Goal: Task Accomplishment & Management: Use online tool/utility

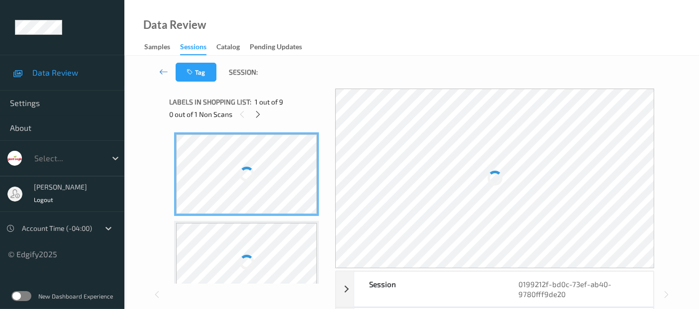
click at [299, 19] on div "Data Review Samples Sessions Catalog Pending Updates" at bounding box center [411, 28] width 575 height 56
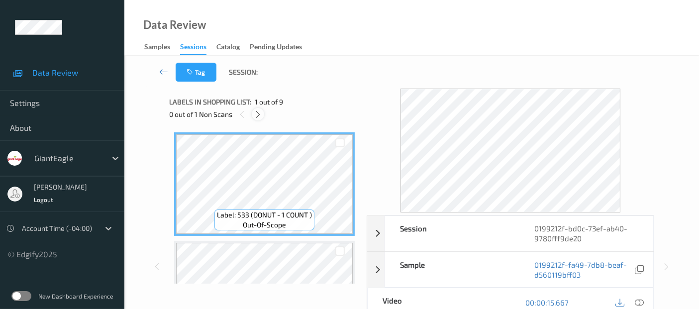
click at [258, 113] on icon at bounding box center [258, 114] width 8 height 9
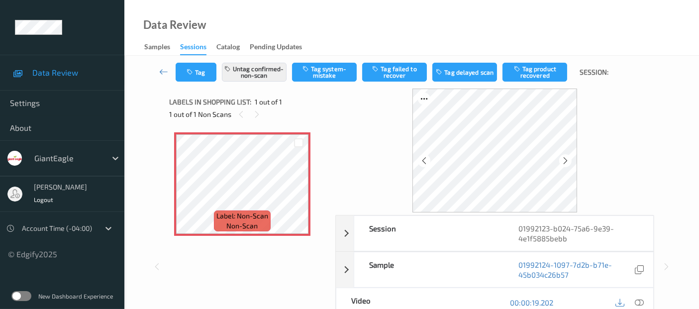
click at [681, 126] on div "Tag Untag confirmed-non-scan Tag system-mistake Tag failed to recover Tag delay…" at bounding box center [411, 260] width 575 height 409
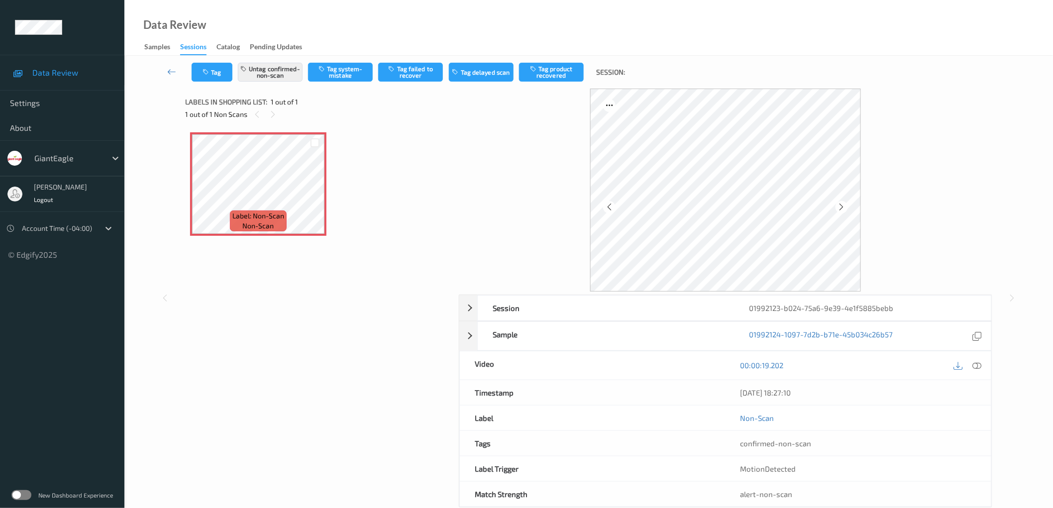
click at [299, 309] on div "Label: Non-Scan non-scan Label: Non-Scan non-scan" at bounding box center [318, 254] width 267 height 254
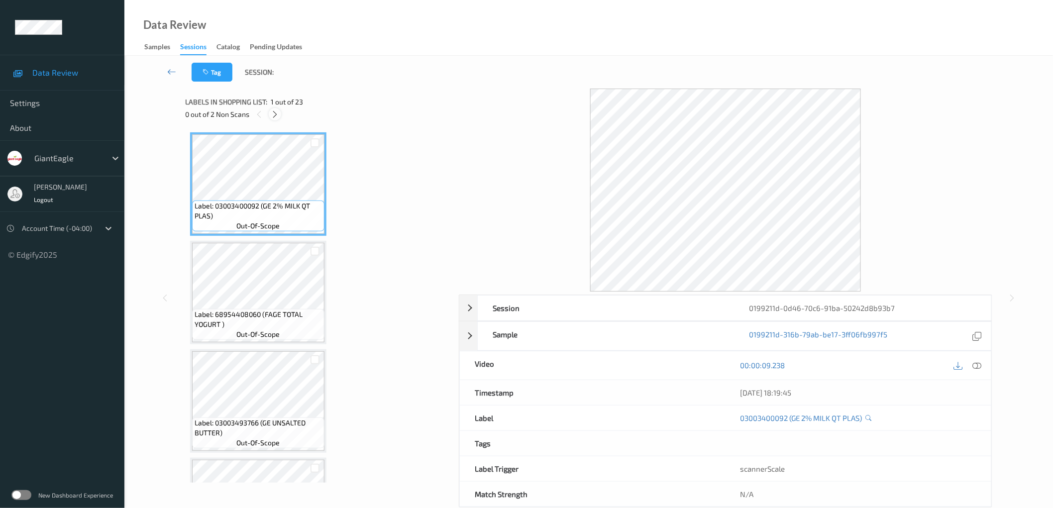
click at [276, 111] on icon at bounding box center [275, 114] width 8 height 9
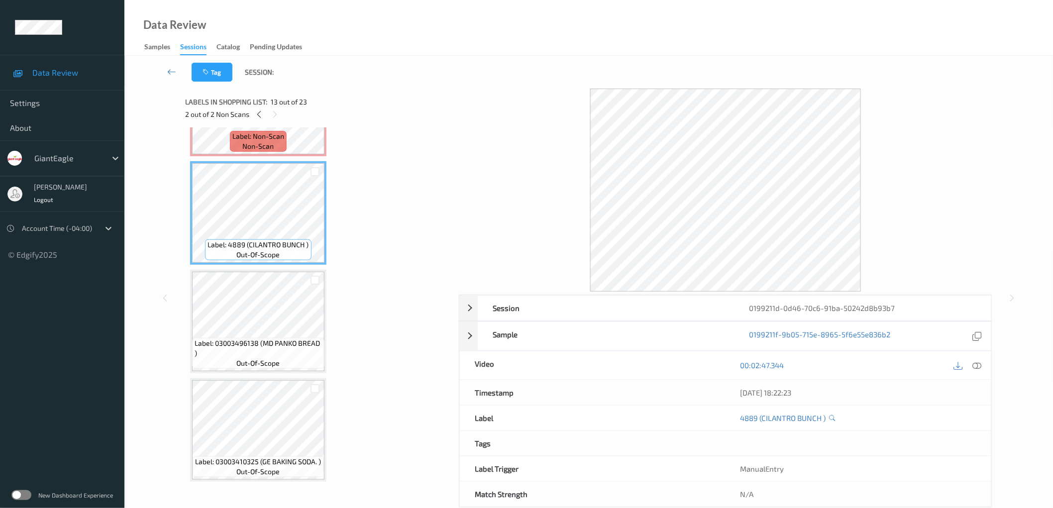
scroll to position [1270, 0]
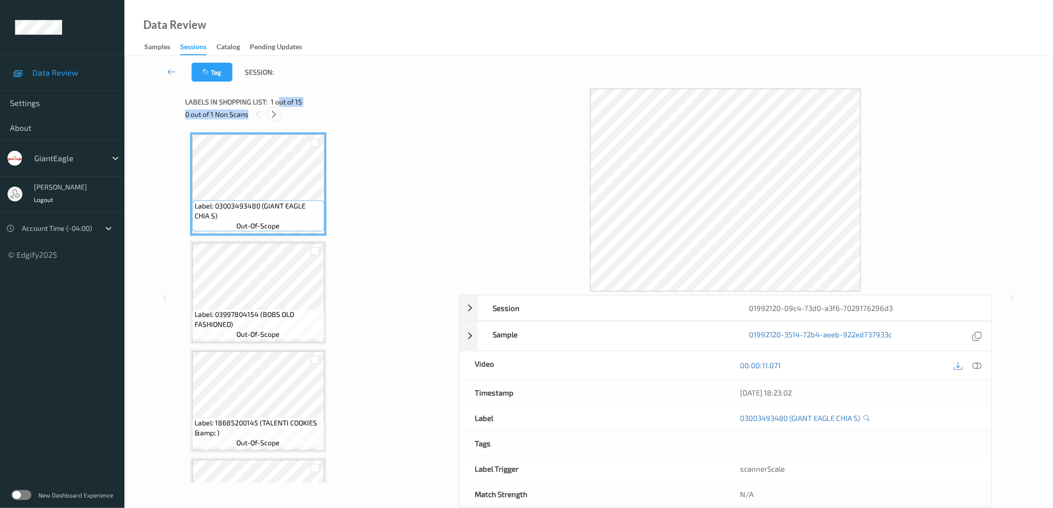
drag, startPoint x: 278, startPoint y: 107, endPoint x: 274, endPoint y: 115, distance: 9.2
click at [276, 110] on div "Labels in shopping list: 1 out of 15 0 out of 1 Non Scans" at bounding box center [318, 108] width 267 height 39
click at [274, 116] on icon at bounding box center [274, 114] width 8 height 9
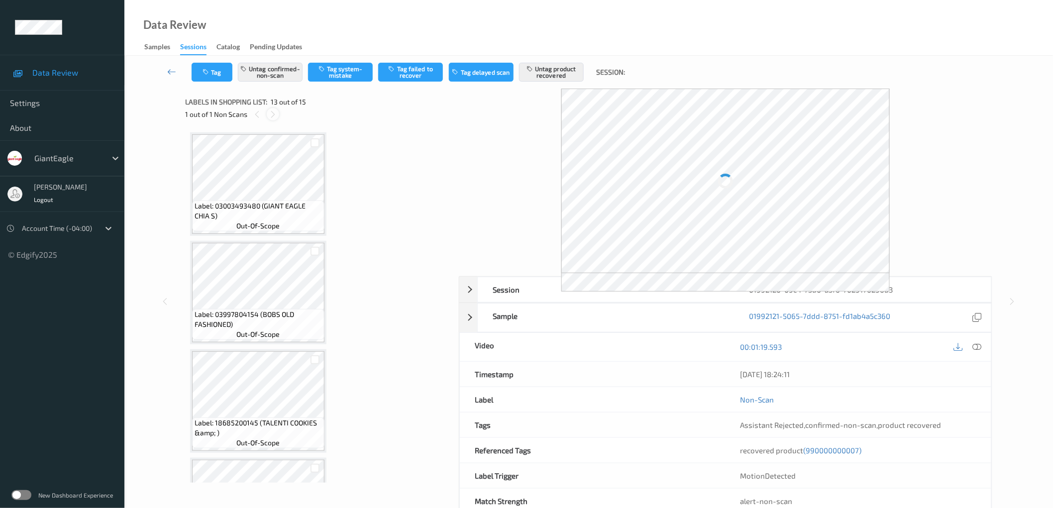
scroll to position [1191, 0]
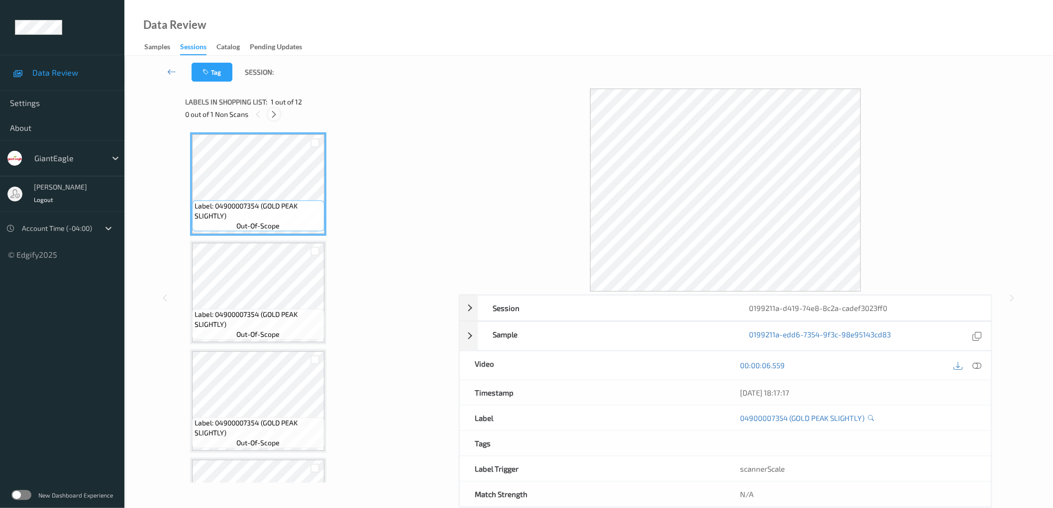
click at [272, 115] on icon at bounding box center [274, 114] width 8 height 9
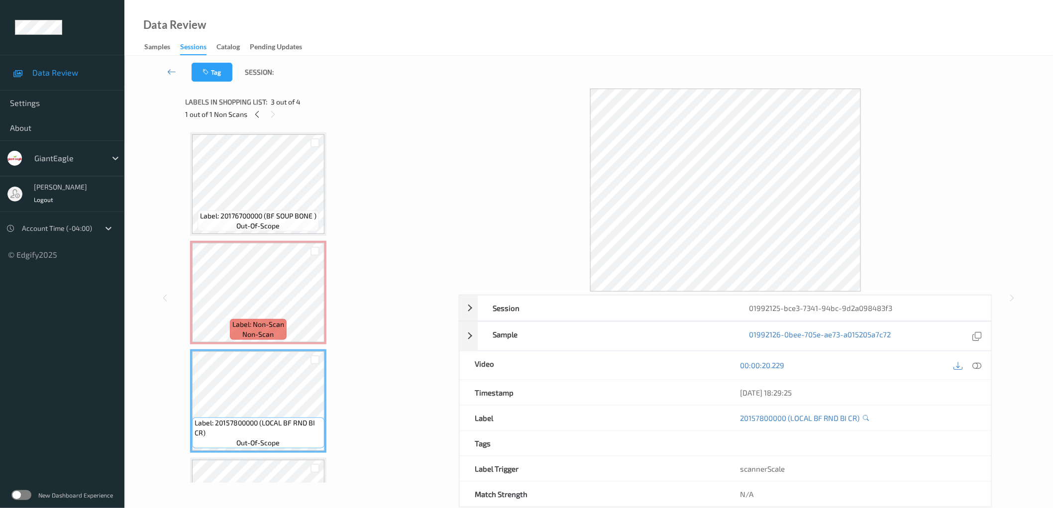
scroll to position [73, 0]
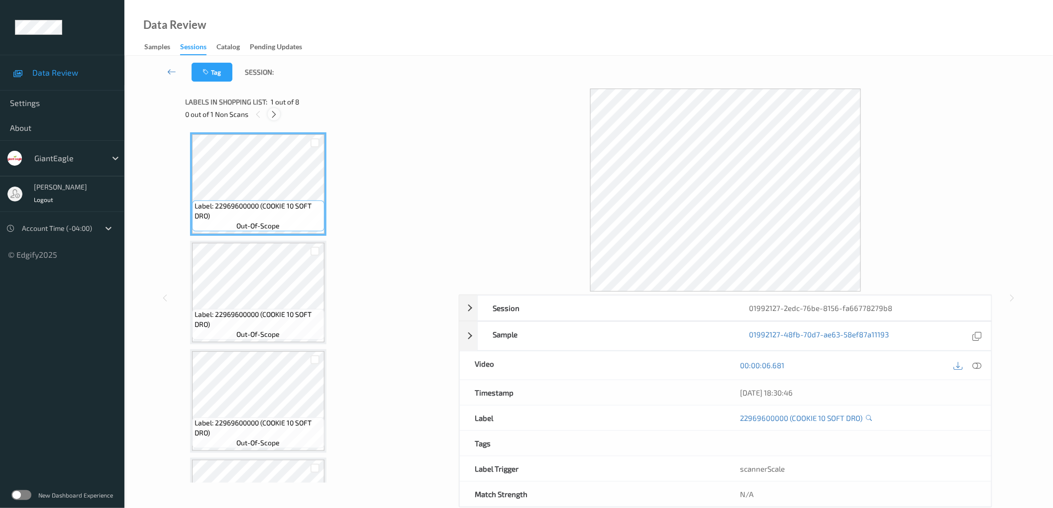
click at [276, 116] on icon at bounding box center [274, 114] width 8 height 9
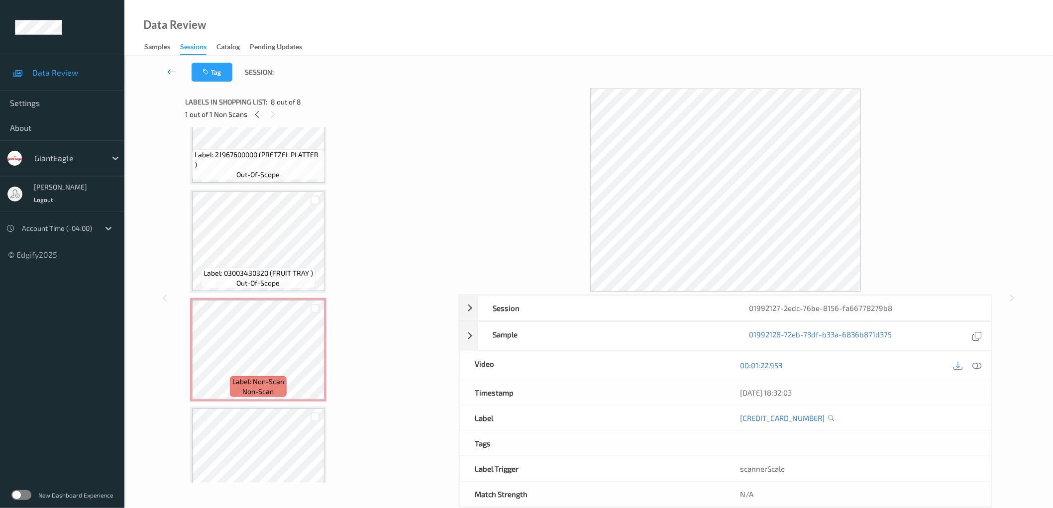
scroll to position [365, 0]
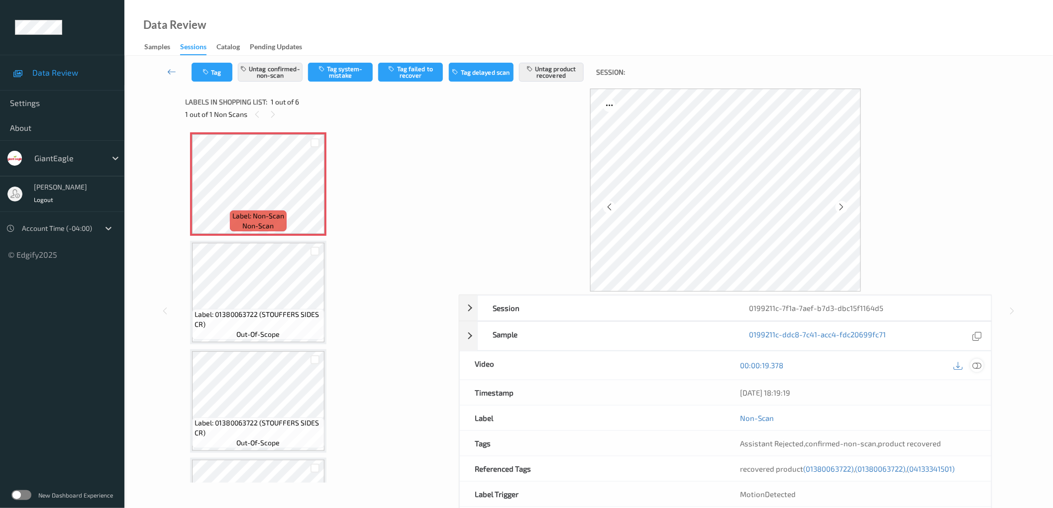
click at [707, 309] on icon at bounding box center [977, 365] width 9 height 9
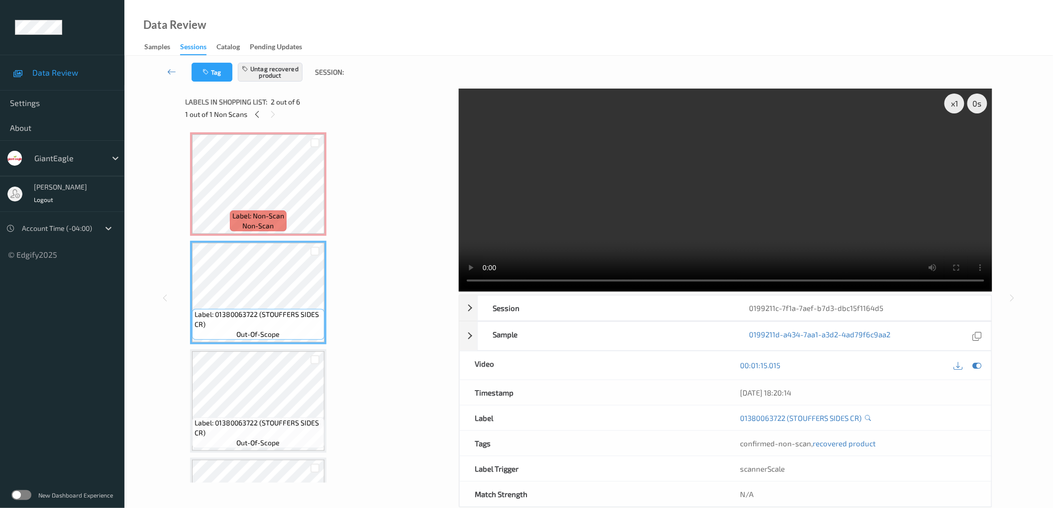
click at [366, 221] on div "Label: Non-Scan non-scan Label: Non-Scan non-scan Label: Non-Scan non-scan Labe…" at bounding box center [318, 455] width 257 height 646
click at [377, 190] on div "Label: Non-Scan non-scan Label: Non-Scan non-scan Label: Non-Scan non-scan Labe…" at bounding box center [318, 455] width 257 height 646
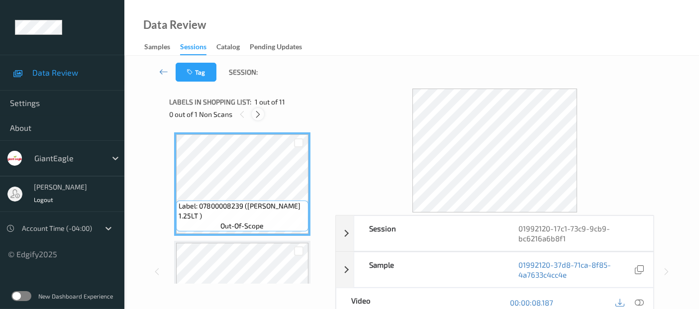
click at [257, 113] on icon at bounding box center [258, 114] width 8 height 9
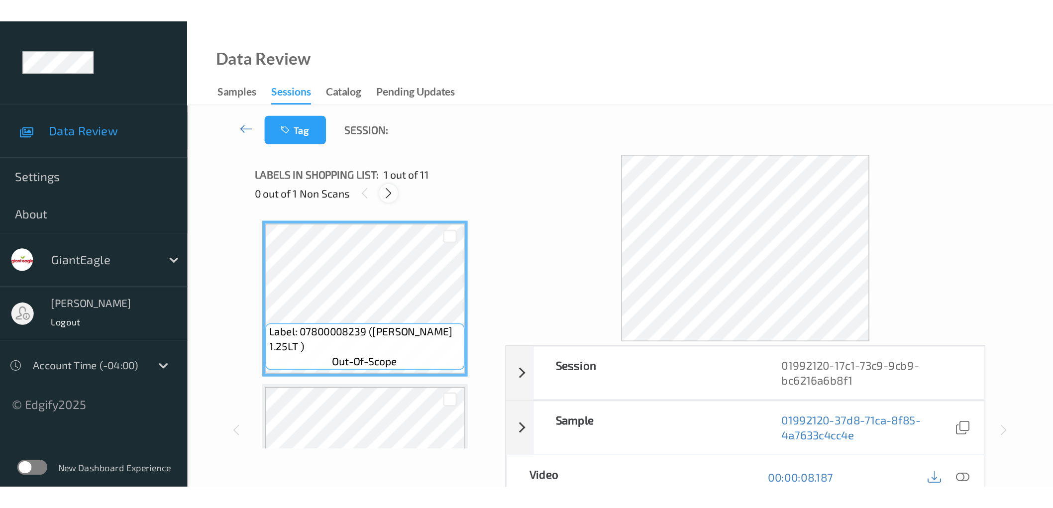
scroll to position [113, 0]
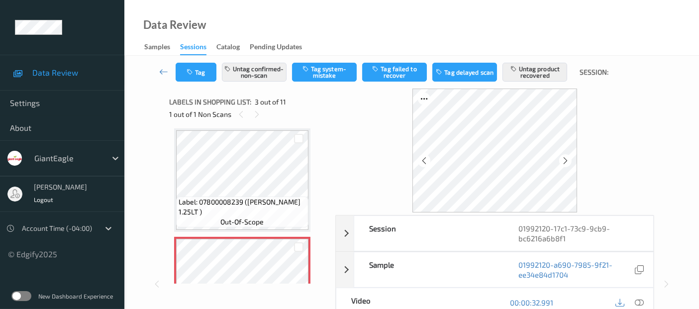
click at [678, 55] on div "Data Review Samples Sessions Catalog Pending Updates" at bounding box center [411, 28] width 575 height 56
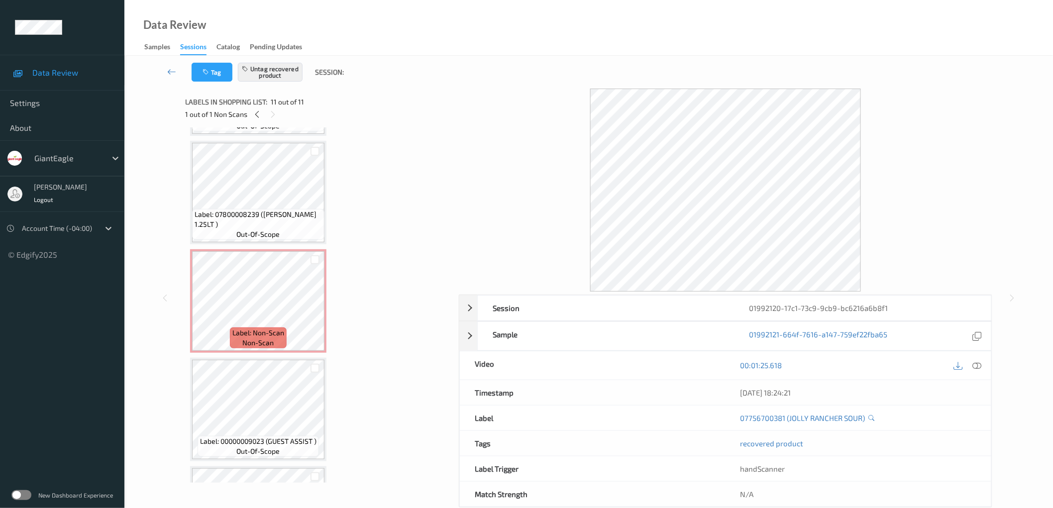
scroll to position [98, 0]
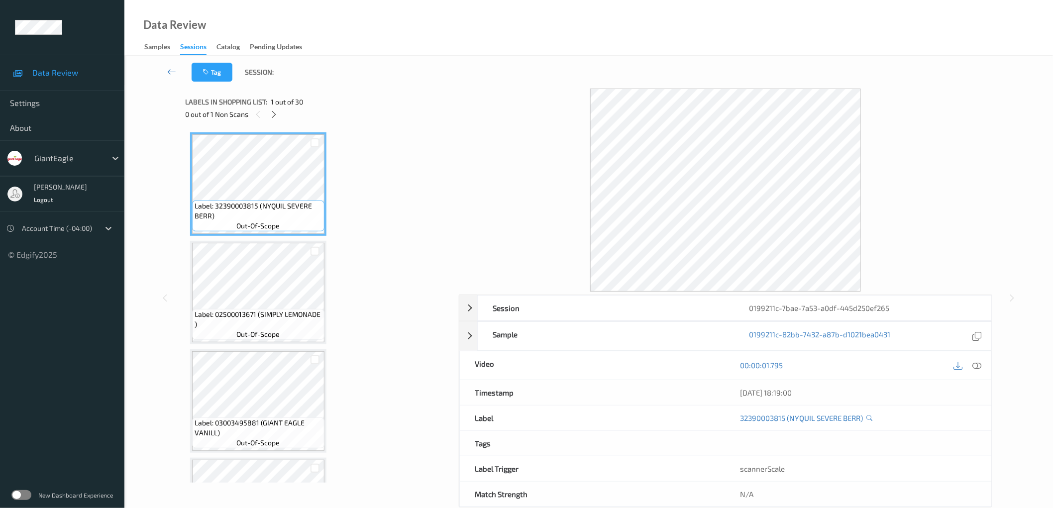
click at [276, 113] on icon at bounding box center [274, 114] width 8 height 9
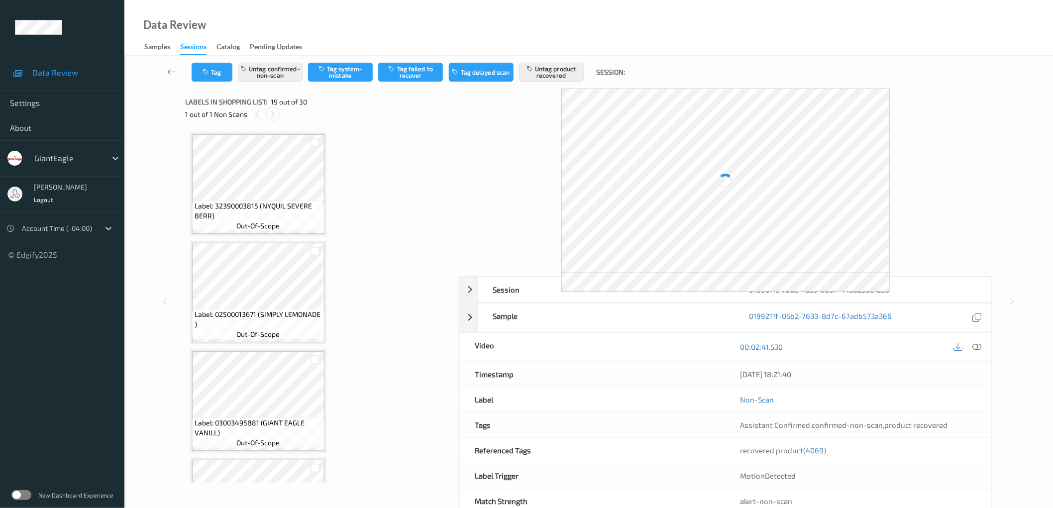
scroll to position [1838, 0]
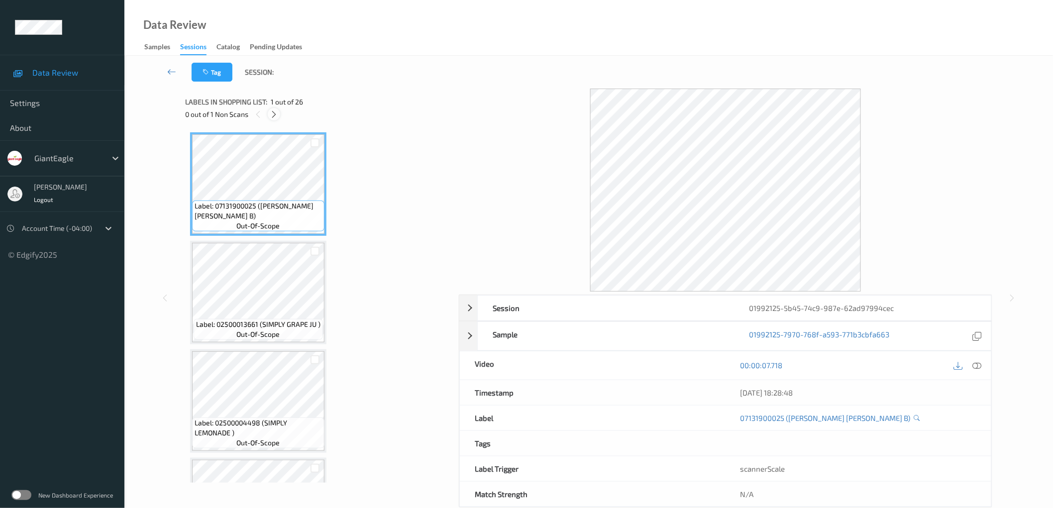
click at [274, 113] on icon at bounding box center [274, 114] width 8 height 9
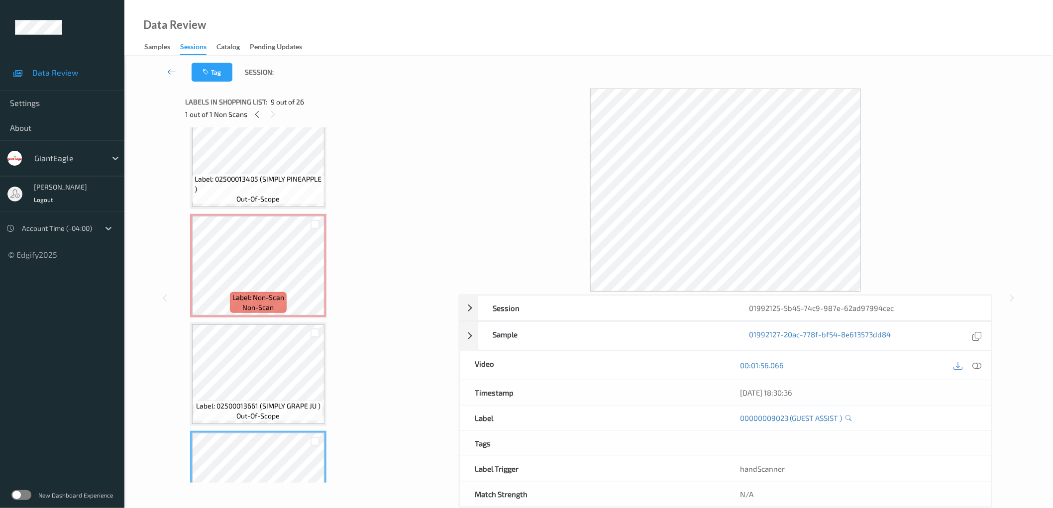
scroll to position [544, 0]
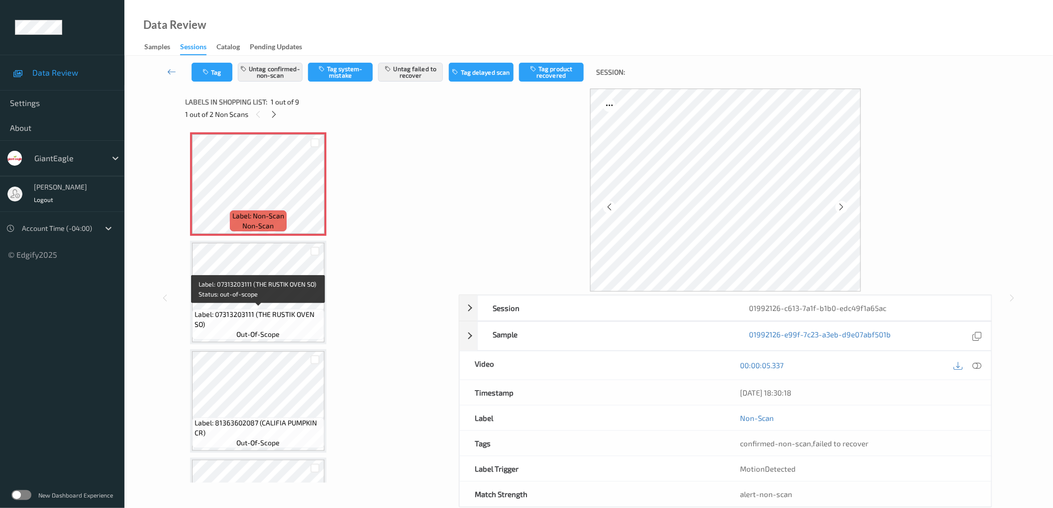
click at [267, 309] on span "Label: 07313203111 (THE RUSTIK OVEN SO)" at bounding box center [258, 320] width 127 height 20
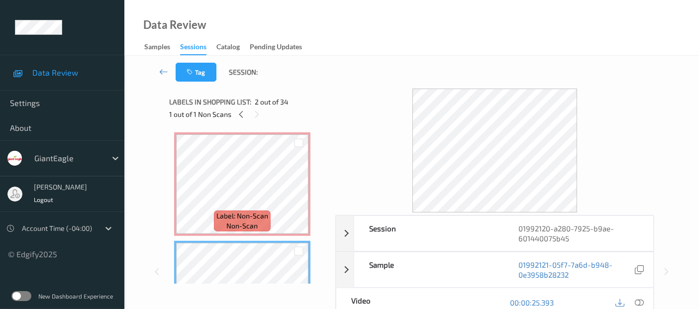
click at [252, 224] on span "non-scan" at bounding box center [242, 226] width 31 height 10
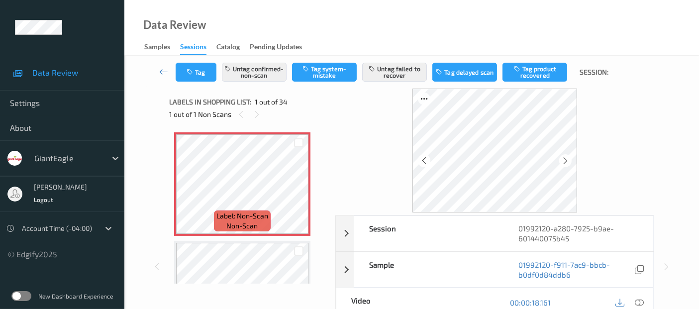
click at [653, 106] on div at bounding box center [495, 151] width 319 height 124
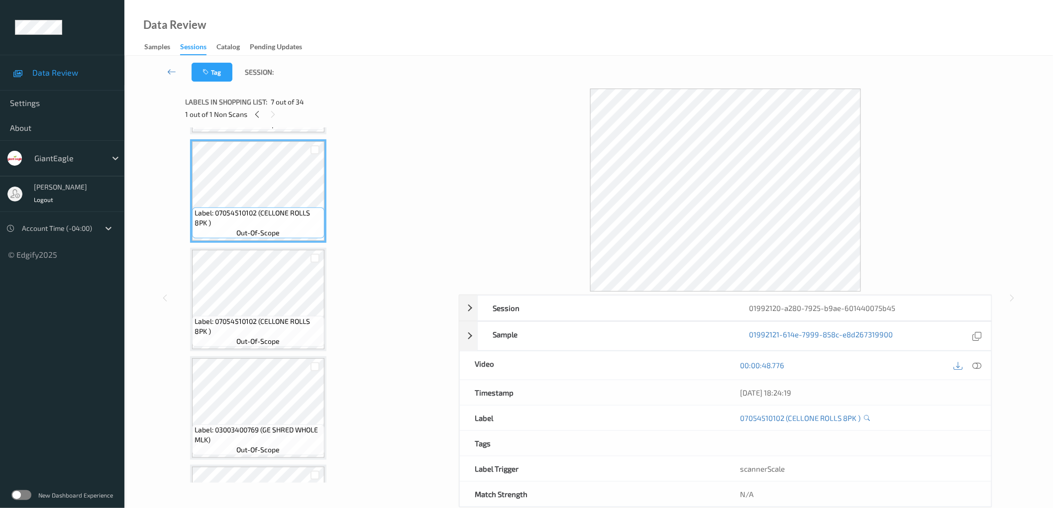
scroll to position [664, 0]
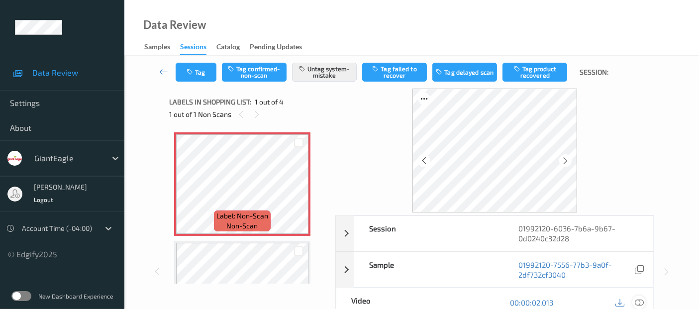
click at [643, 301] on icon at bounding box center [639, 302] width 9 height 9
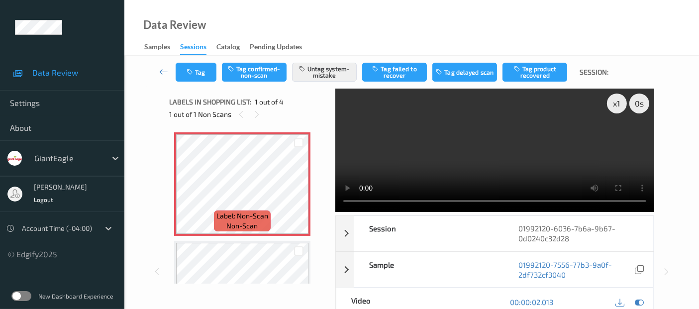
click at [411, 25] on div "Data Review Samples Sessions Catalog Pending Updates" at bounding box center [411, 28] width 575 height 56
click at [680, 170] on div "Tag Tag confirmed-non-scan Untag system-mistake Tag failed to recover Tag delay…" at bounding box center [411, 265] width 575 height 419
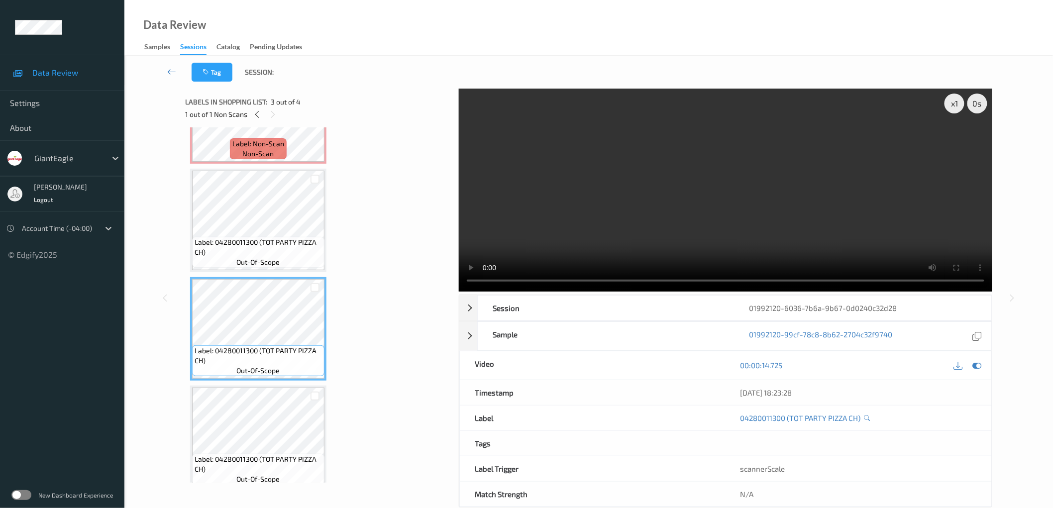
scroll to position [81, 0]
